Goal: Task Accomplishment & Management: Complete application form

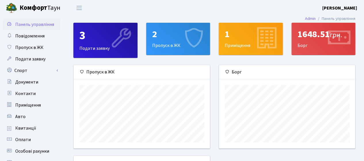
scroll to position [83, 136]
click at [90, 47] on div "3 Подати заявку" at bounding box center [106, 40] width 64 height 35
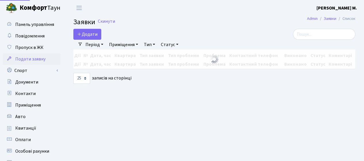
select select "25"
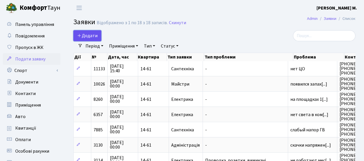
click at [89, 34] on span "Додати" at bounding box center [87, 36] width 20 height 6
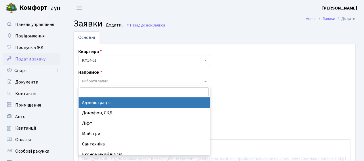
click at [114, 79] on span "Вибрати запис" at bounding box center [142, 81] width 121 height 6
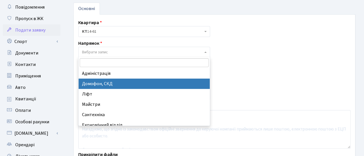
select select "4"
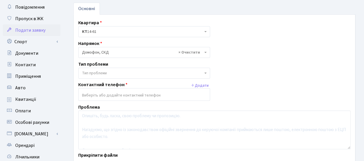
click at [113, 70] on span "Тип проблеми" at bounding box center [142, 73] width 121 height 6
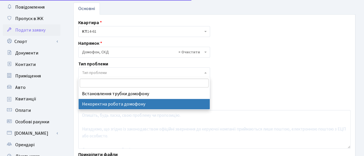
select select "38"
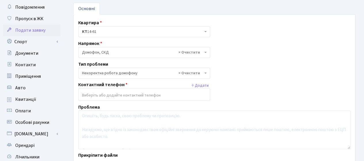
click at [160, 95] on input "search" at bounding box center [144, 95] width 131 height 10
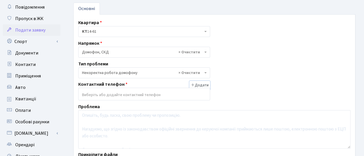
click at [200, 84] on button "Додати" at bounding box center [199, 85] width 21 height 9
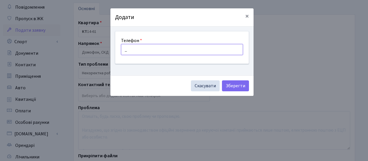
type input "+380681199550"
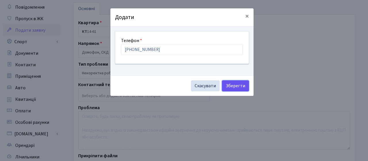
click at [238, 83] on button "Зберегти" at bounding box center [235, 85] width 27 height 11
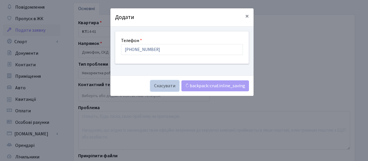
click at [163, 87] on button "Скасувати" at bounding box center [164, 85] width 29 height 11
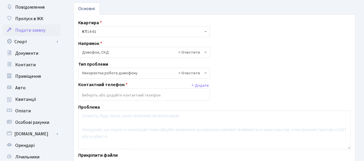
click at [117, 93] on input "search" at bounding box center [144, 95] width 131 height 10
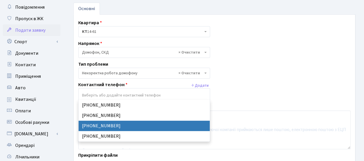
click at [282, 70] on div "Квартира <b>КТ</b>&nbsp;&nbsp;&nbsp;&nbsp;14-61 КТ 14-61 Напрямок - Адміністрац…" at bounding box center [214, 96] width 281 height 155
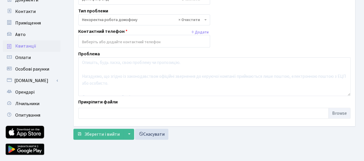
scroll to position [58, 0]
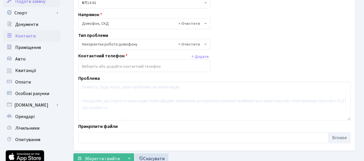
click at [29, 35] on span "Контакти" at bounding box center [25, 36] width 20 height 6
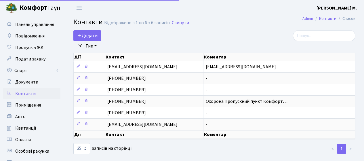
select select "25"
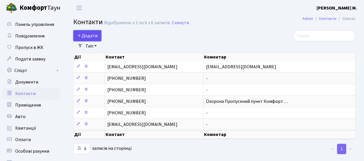
click at [91, 34] on span "Додати" at bounding box center [87, 36] width 20 height 6
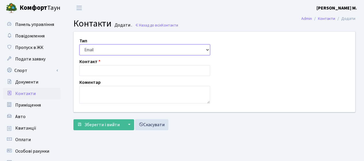
click at [100, 51] on select "Email Телефон" at bounding box center [144, 49] width 131 height 11
select select "1"
click at [79, 44] on select "Email Телефон" at bounding box center [144, 49] width 131 height 11
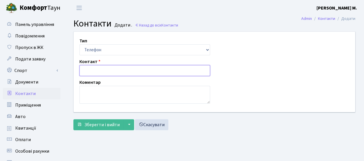
click at [97, 67] on input "text" at bounding box center [144, 70] width 131 height 11
type input "-"
type input "_"
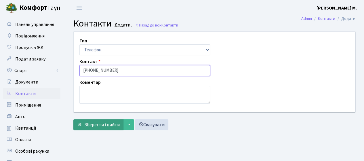
type input "[PHONE_NUMBER]"
click at [111, 123] on span "Зберегти і вийти" at bounding box center [101, 124] width 35 height 6
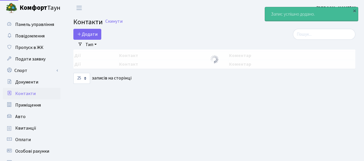
select select "25"
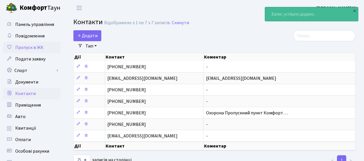
click at [22, 47] on span "Пропуск в ЖК" at bounding box center [29, 47] width 28 height 6
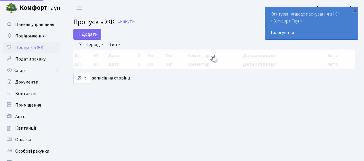
select select "25"
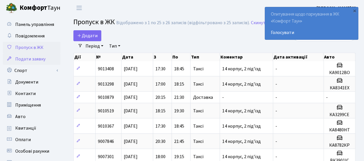
click at [36, 57] on span "Подати заявку" at bounding box center [30, 59] width 30 height 6
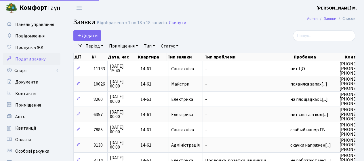
select select "25"
click at [95, 35] on span "Додати" at bounding box center [87, 36] width 20 height 6
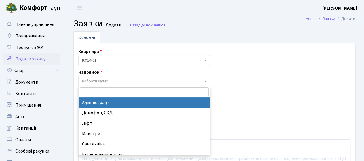
click at [117, 80] on span "Вибрати запис" at bounding box center [142, 81] width 121 height 6
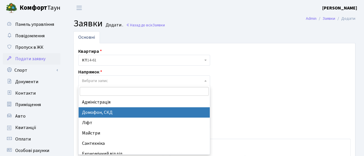
select select "4"
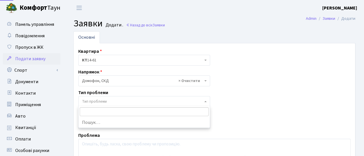
click at [117, 103] on span "Тип проблеми" at bounding box center [142, 102] width 121 height 6
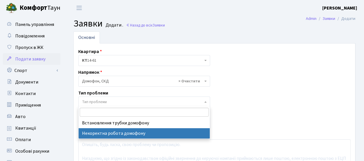
select select "38"
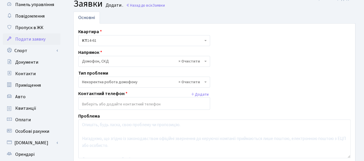
scroll to position [29, 0]
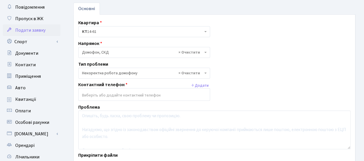
click at [120, 94] on input "search" at bounding box center [144, 95] width 131 height 10
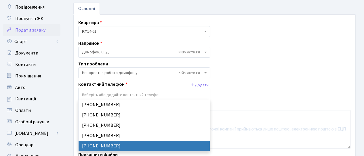
select select "135284"
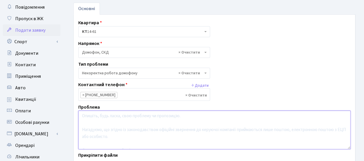
click at [119, 116] on textarea at bounding box center [214, 129] width 272 height 39
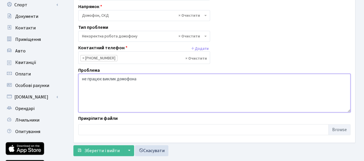
scroll to position [86, 0]
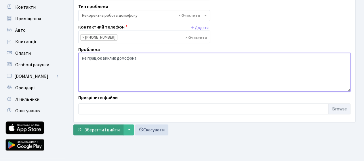
type textarea "не працює виклик домофона"
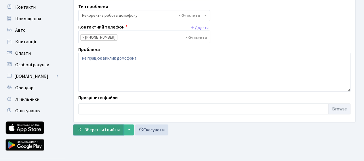
click at [104, 127] on span "Зберегти і вийти" at bounding box center [101, 130] width 35 height 6
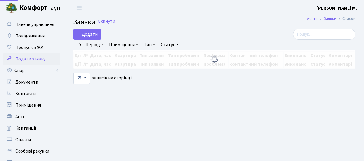
select select "25"
